Goal: Communication & Community: Answer question/provide support

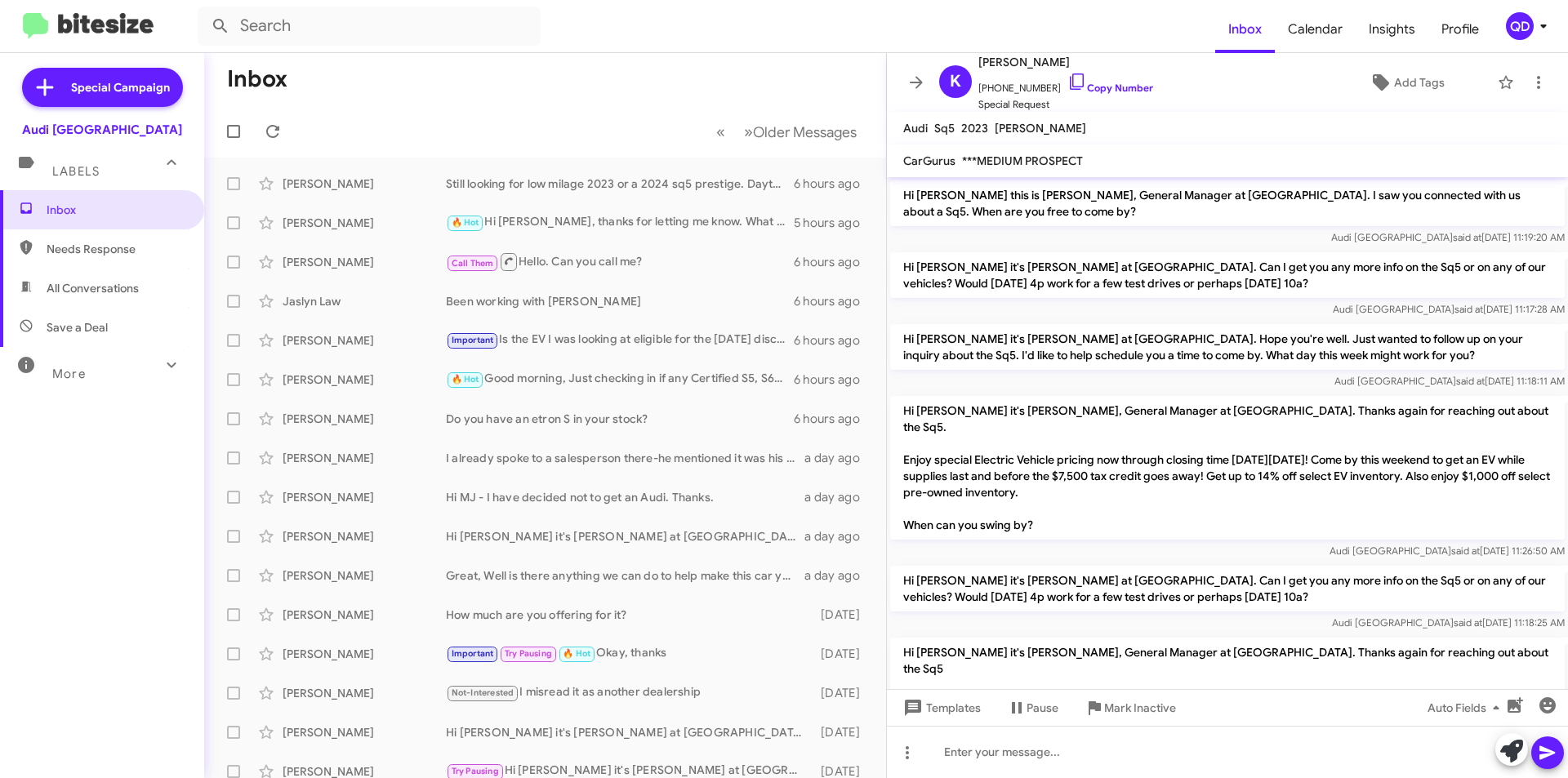
scroll to position [199, 0]
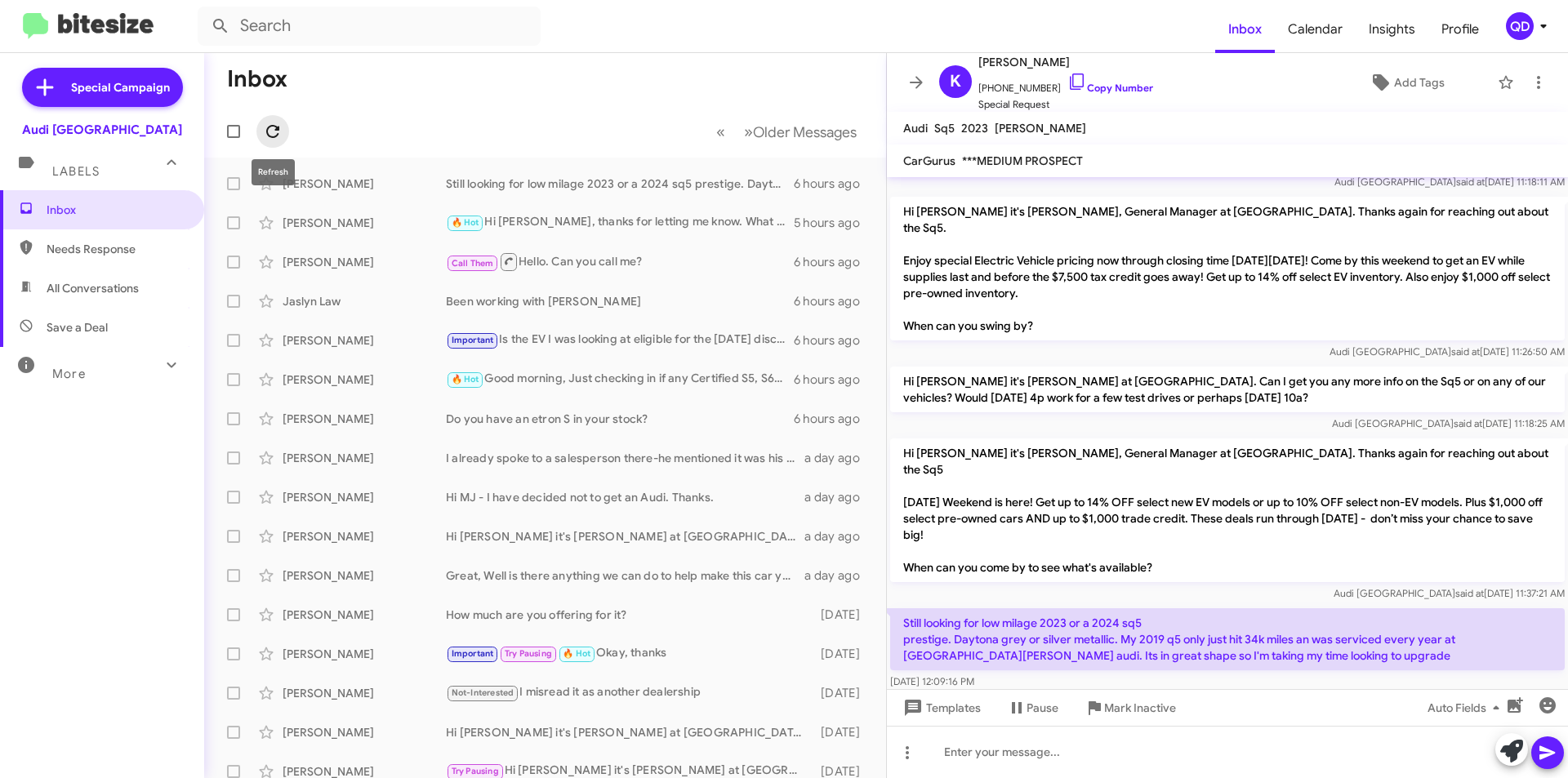
click at [282, 127] on span at bounding box center [272, 132] width 33 height 20
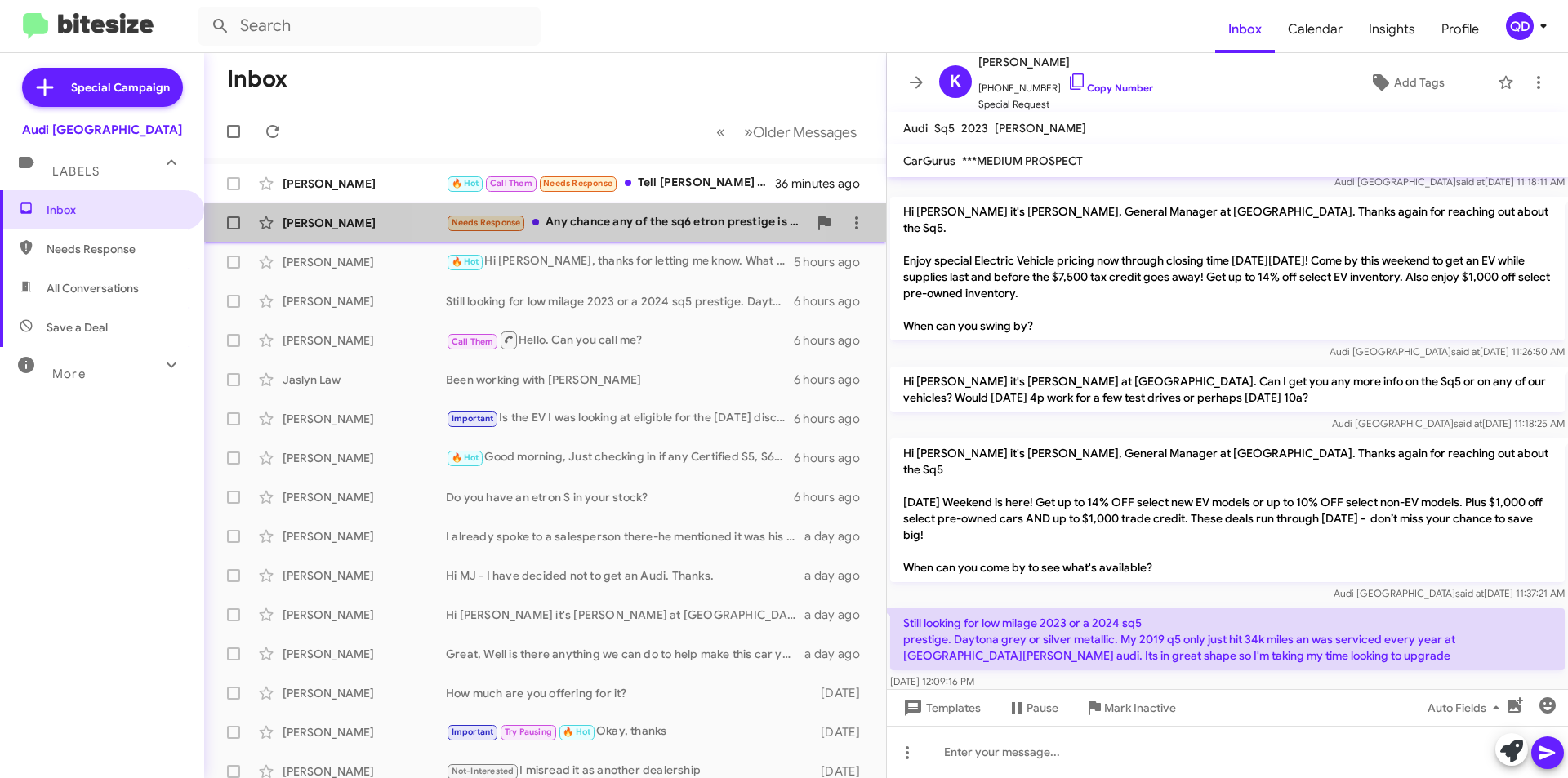
click at [591, 230] on div "Needs Response Any chance any of the sq6 etron prestige is part of the 14% off …" at bounding box center [627, 222] width 362 height 19
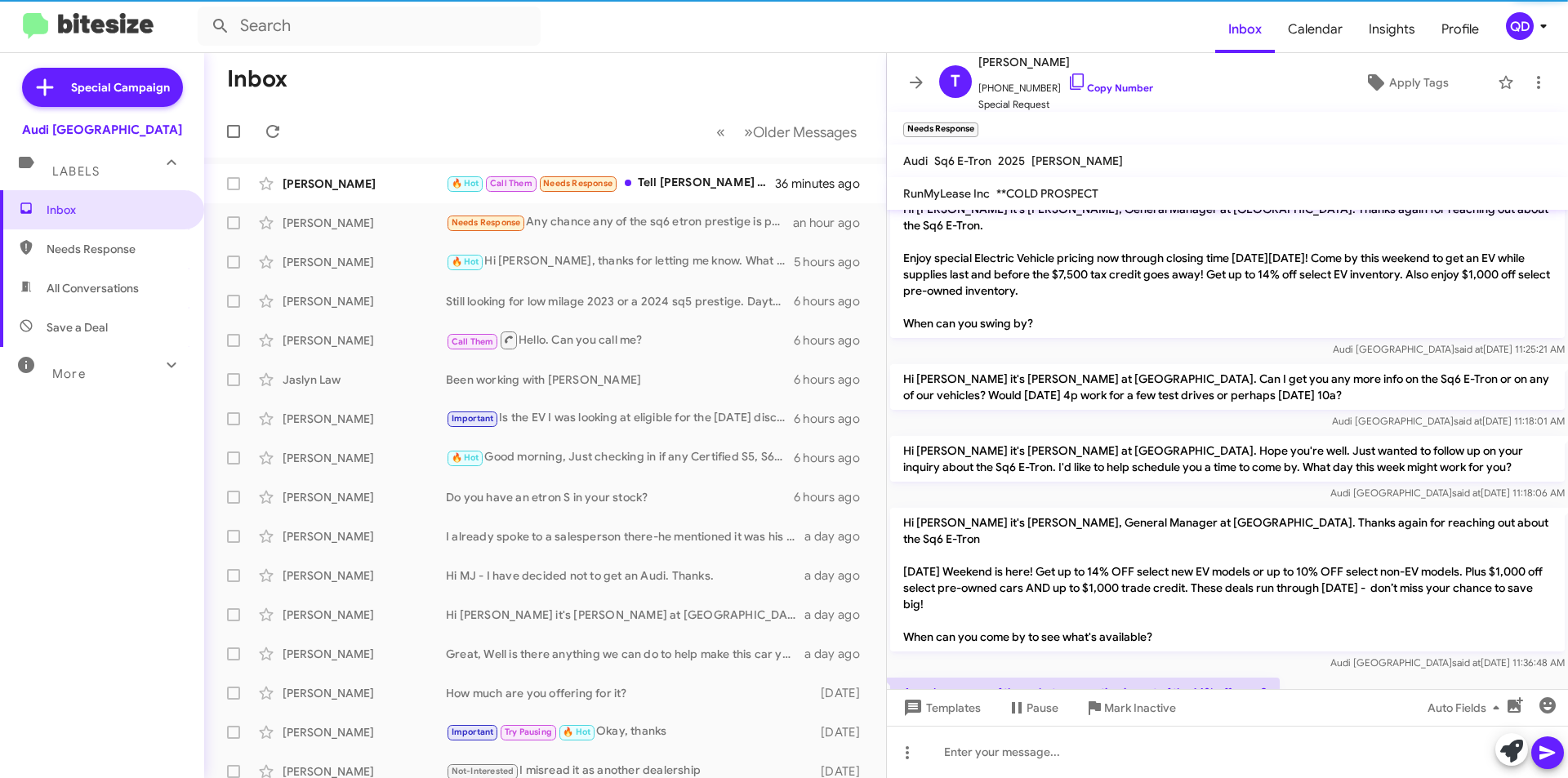
scroll to position [123, 0]
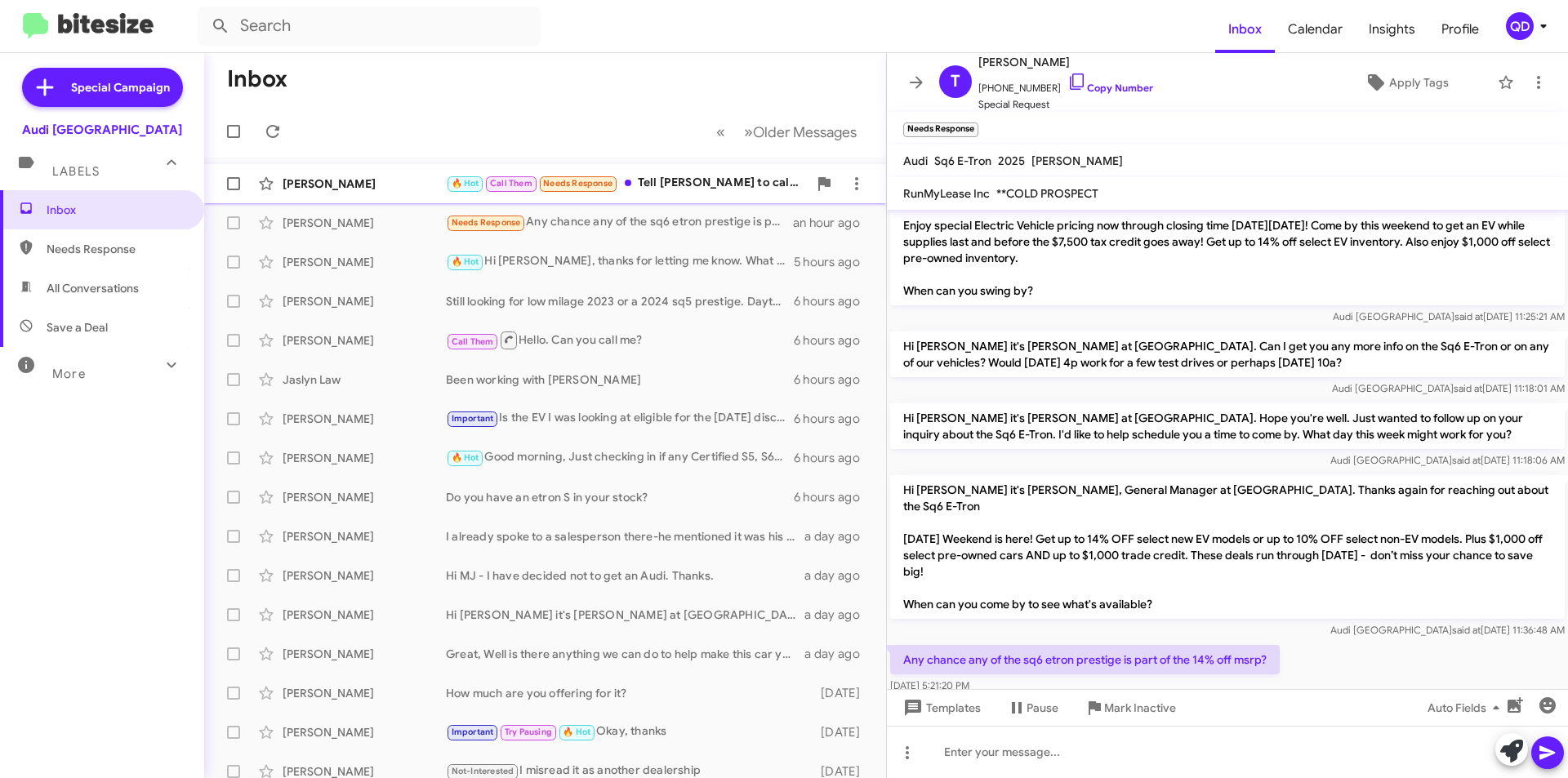
click at [409, 194] on div "[PERSON_NAME] 🔥 Hot Call Them Needs Response Tell [PERSON_NAME] to call me 36 m…" at bounding box center [545, 183] width 656 height 33
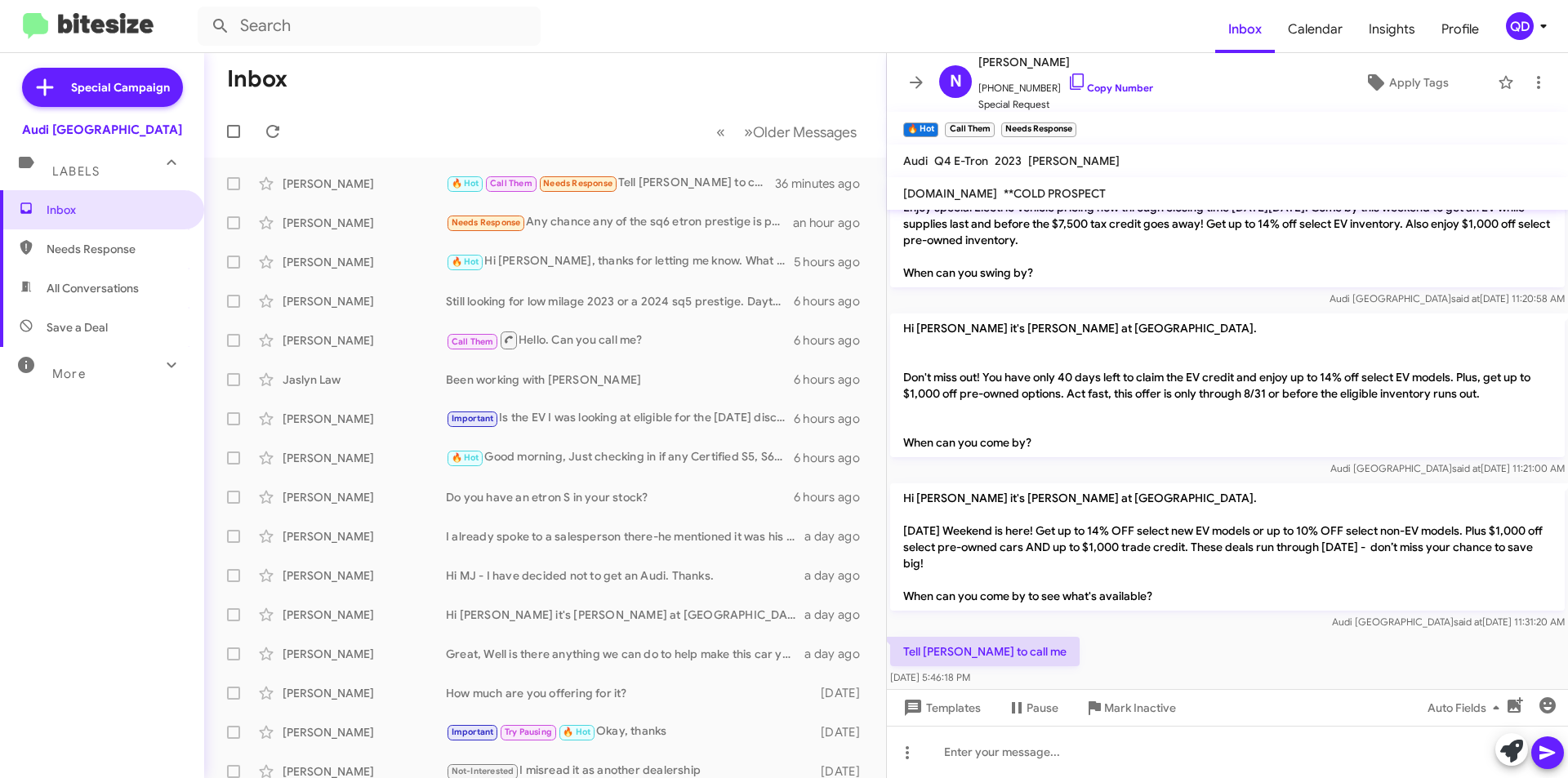
click at [1299, 634] on div "Tell [PERSON_NAME] to call me [DATE] 5:46:18 PM" at bounding box center [1227, 662] width 681 height 56
drag, startPoint x: 1045, startPoint y: 86, endPoint x: 988, endPoint y: 90, distance: 57.3
click at [988, 90] on span "[PHONE_NUMBER] Copy Number" at bounding box center [1066, 84] width 175 height 25
copy span "6692506780"
click at [268, 132] on icon at bounding box center [272, 131] width 13 height 13
